Goal: Contribute content: Contribute content

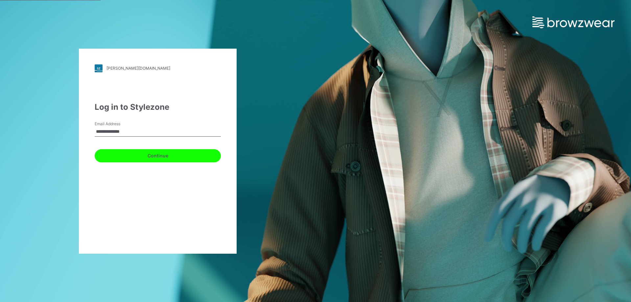
click at [155, 157] on button "Continue" at bounding box center [158, 155] width 126 height 13
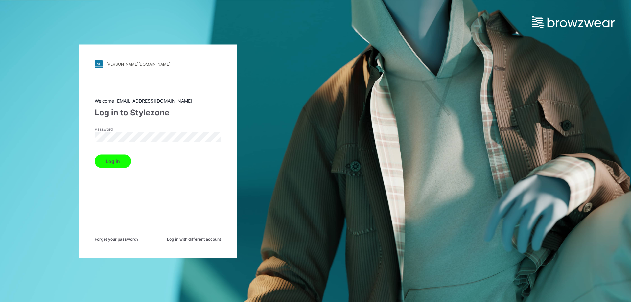
click at [113, 159] on button "Log in" at bounding box center [113, 160] width 36 height 13
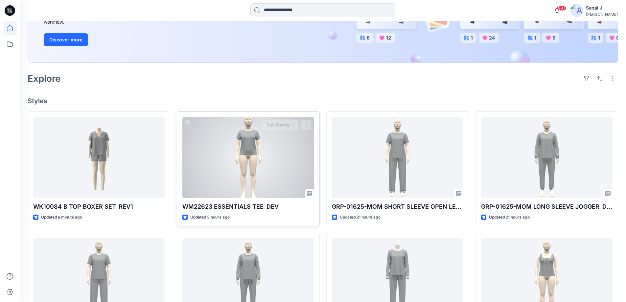
scroll to position [131, 0]
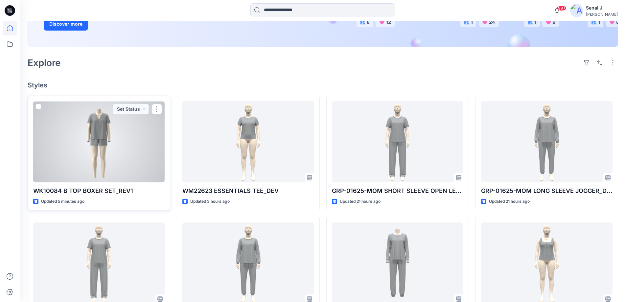
click at [112, 144] on div at bounding box center [98, 141] width 131 height 81
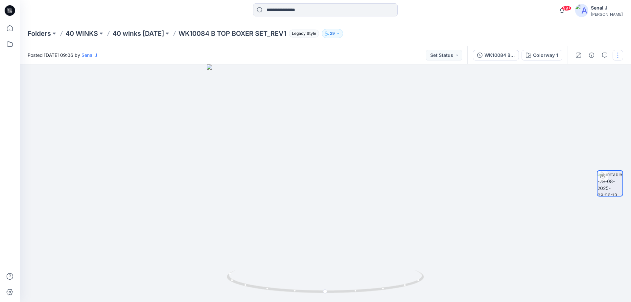
click at [617, 54] on button "button" at bounding box center [618, 55] width 11 height 11
click at [579, 71] on p "Edit" at bounding box center [576, 70] width 8 height 7
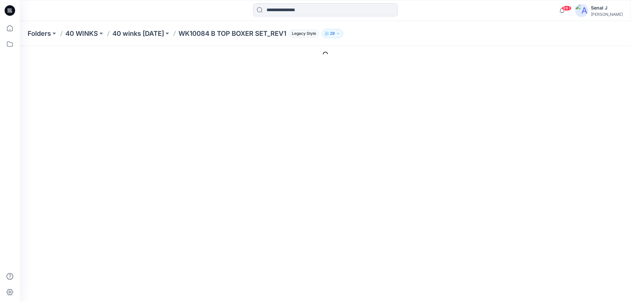
type input "**********"
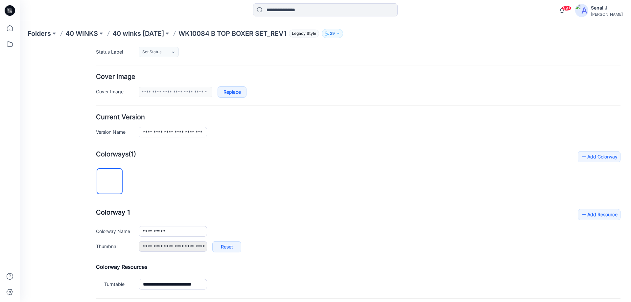
scroll to position [131, 0]
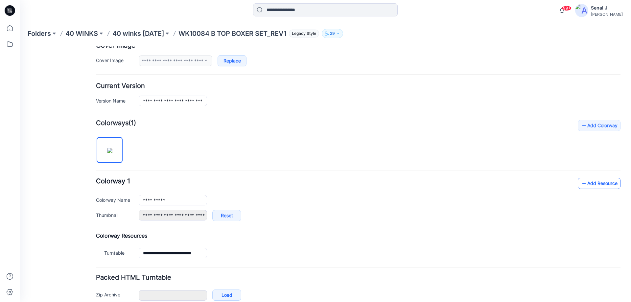
click at [598, 183] on link "Add Resource" at bounding box center [599, 183] width 43 height 11
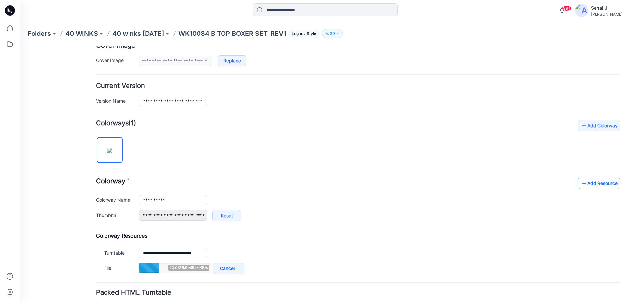
click at [587, 187] on link "Add Resource" at bounding box center [599, 183] width 43 height 11
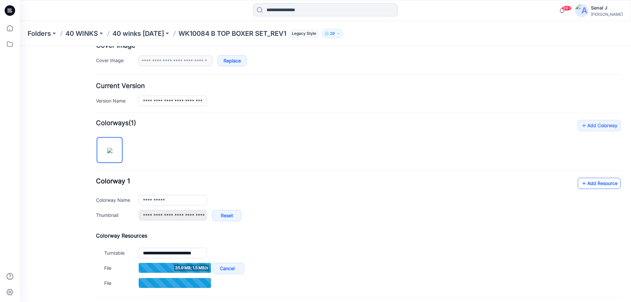
click at [582, 182] on link "Add Resource" at bounding box center [599, 183] width 43 height 11
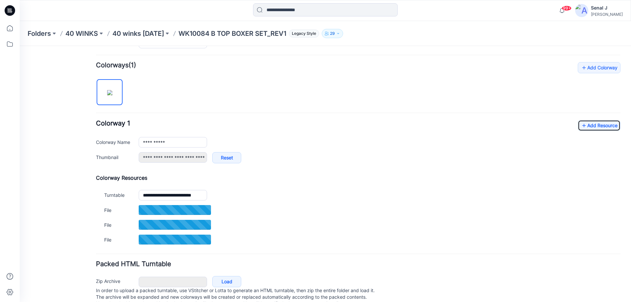
scroll to position [210, 0]
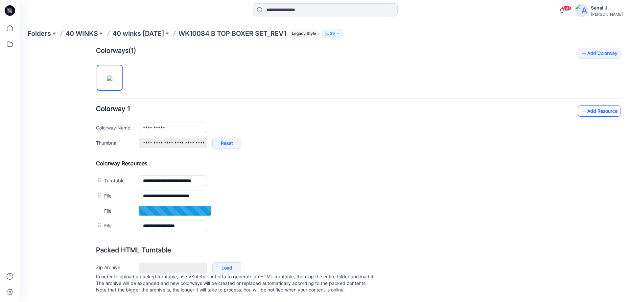
click at [582, 106] on icon at bounding box center [584, 111] width 7 height 11
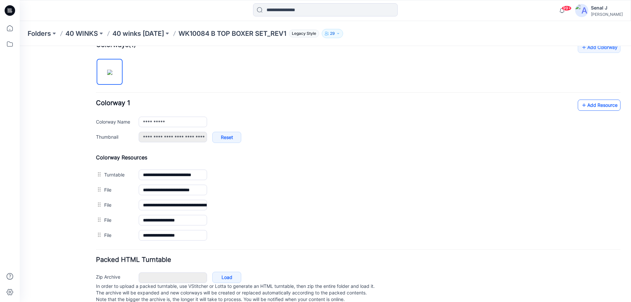
click at [583, 105] on link "Add Resource" at bounding box center [599, 105] width 43 height 11
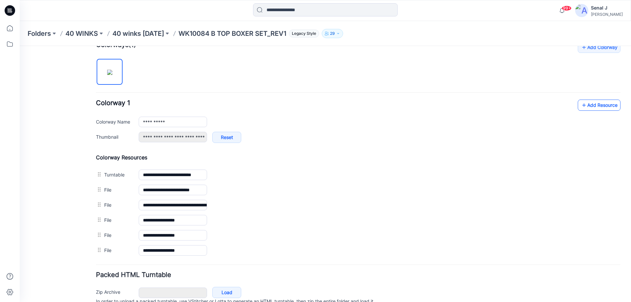
click at [589, 105] on link "Add Resource" at bounding box center [599, 105] width 43 height 11
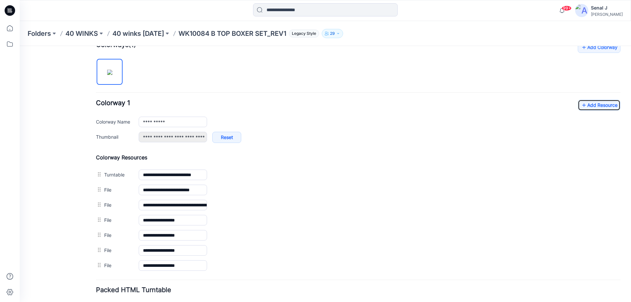
scroll to position [0, 0]
